Goal: Check status

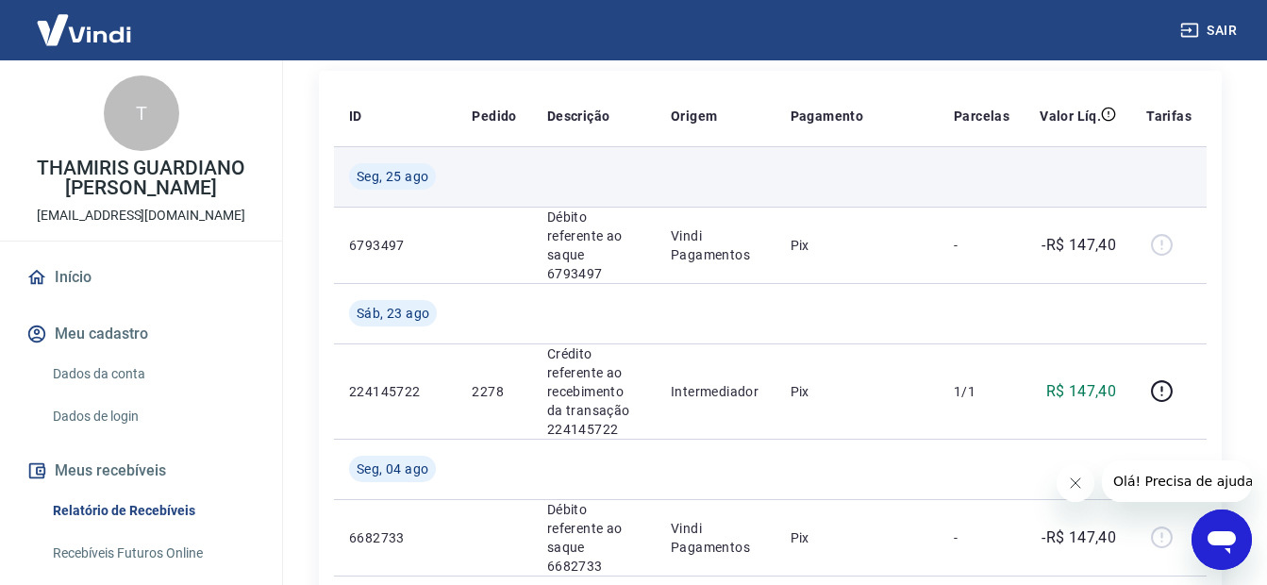
scroll to position [283, 0]
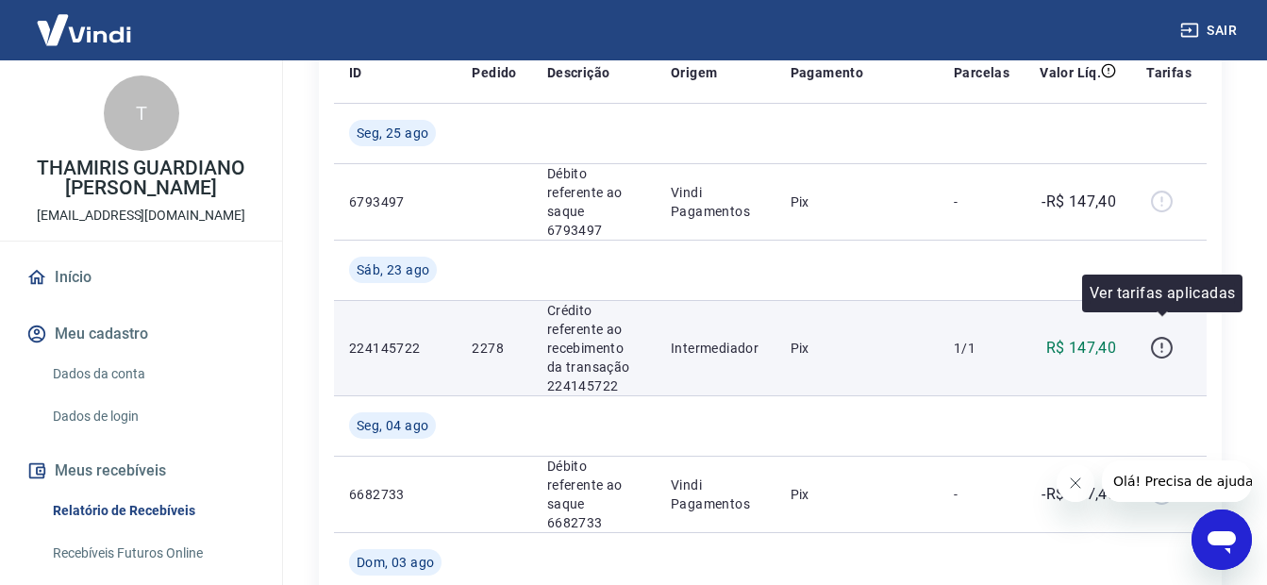
click at [1158, 336] on icon "button" at bounding box center [1162, 348] width 24 height 24
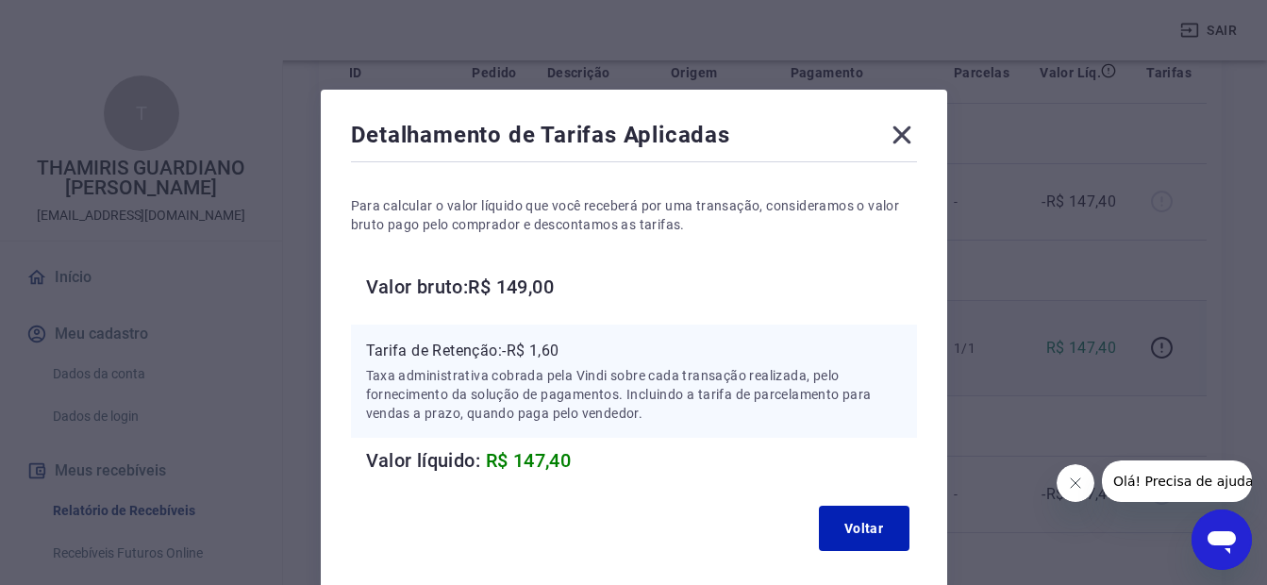
scroll to position [95, 0]
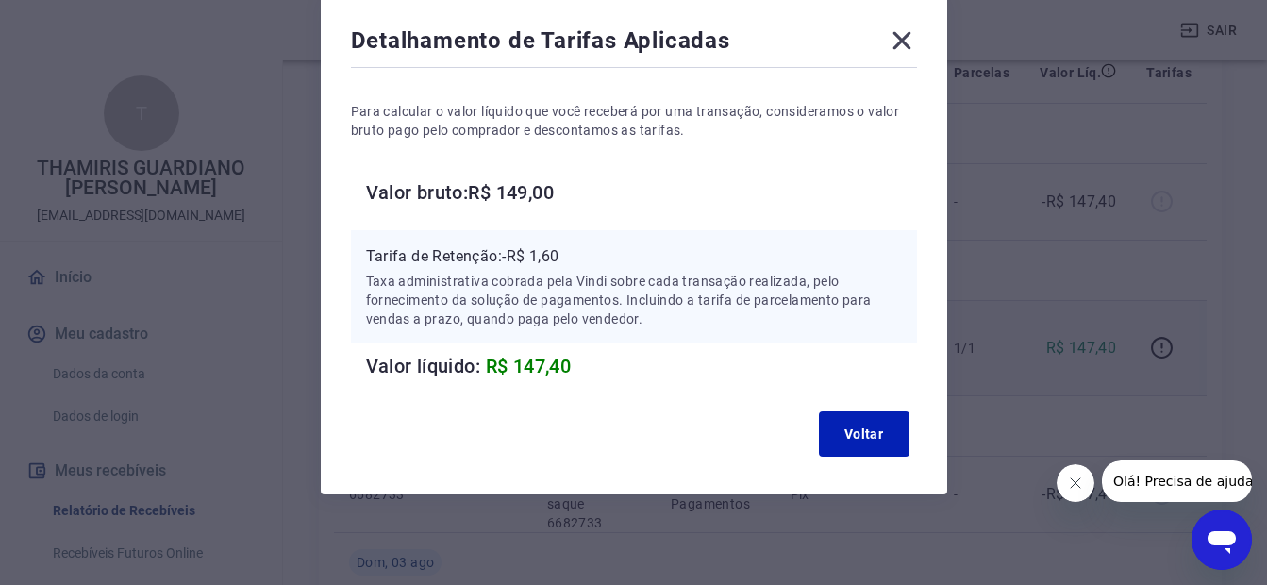
click at [894, 41] on icon at bounding box center [902, 40] width 30 height 30
